Goal: Use online tool/utility: Utilize a website feature to perform a specific function

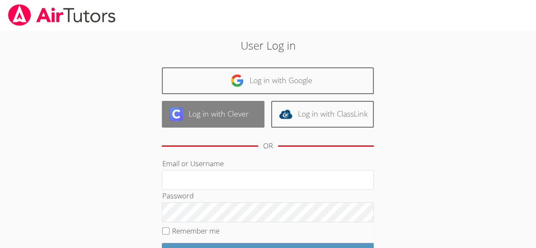
click at [218, 118] on link "Log in with Clever" at bounding box center [213, 114] width 102 height 27
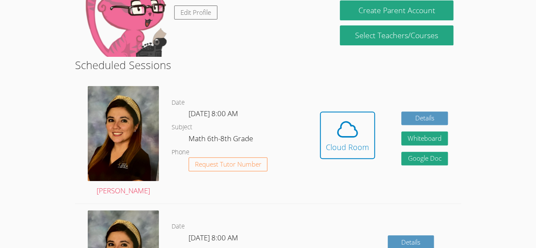
scroll to position [110, 0]
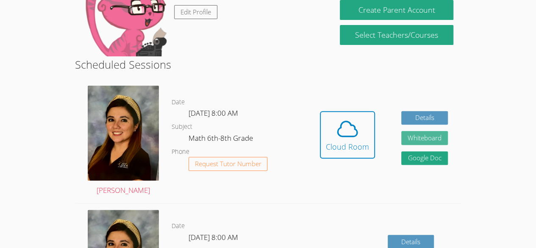
click at [436, 139] on button "Whiteboard" at bounding box center [424, 138] width 47 height 14
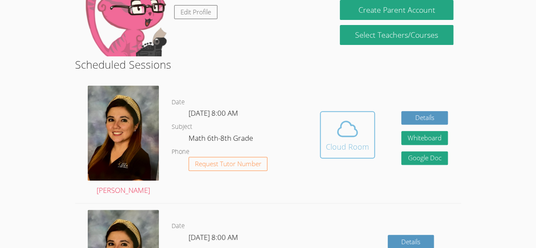
click at [346, 139] on icon at bounding box center [347, 129] width 24 height 24
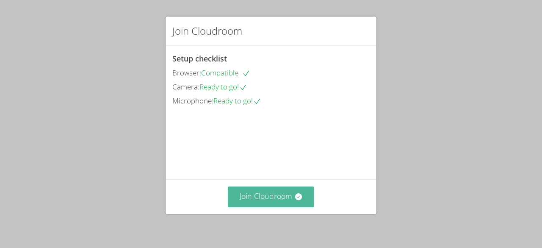
click at [269, 197] on button "Join Cloudroom" at bounding box center [271, 196] width 87 height 21
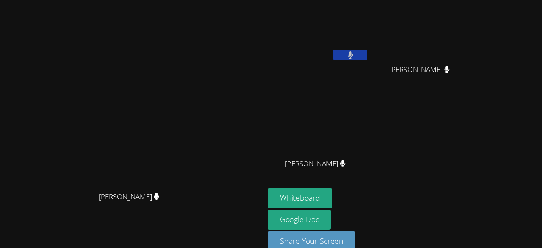
scroll to position [14, 0]
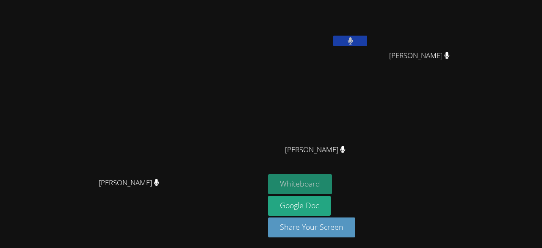
click at [332, 185] on button "Whiteboard" at bounding box center [300, 184] width 64 height 20
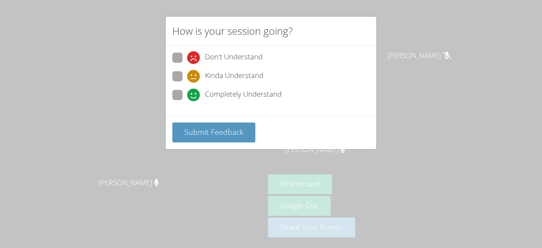
click at [272, 95] on span "Completely Understand" at bounding box center [243, 94] width 77 height 13
click at [194, 95] on input "Completely Understand" at bounding box center [190, 93] width 7 height 7
radio input "true"
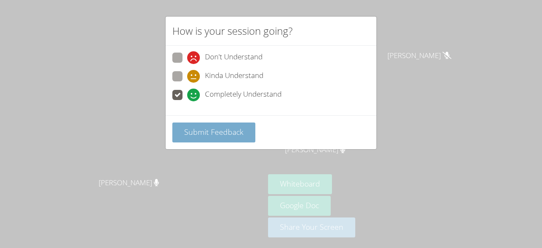
click at [233, 138] on button "Submit Feedback" at bounding box center [213, 132] width 83 height 20
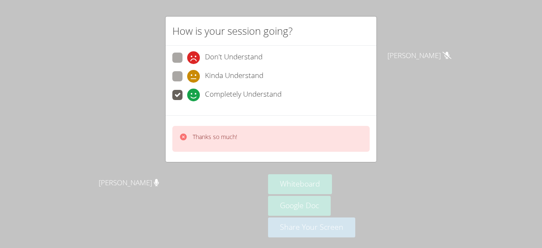
click at [169, 91] on div "Don't Understand Kinda Understand Completely Understand" at bounding box center [271, 80] width 211 height 69
click at [395, 71] on div "How is your session going? Don't Understand Kinda Understand Completely Underst…" at bounding box center [271, 124] width 542 height 248
